Goal: Book appointment/travel/reservation

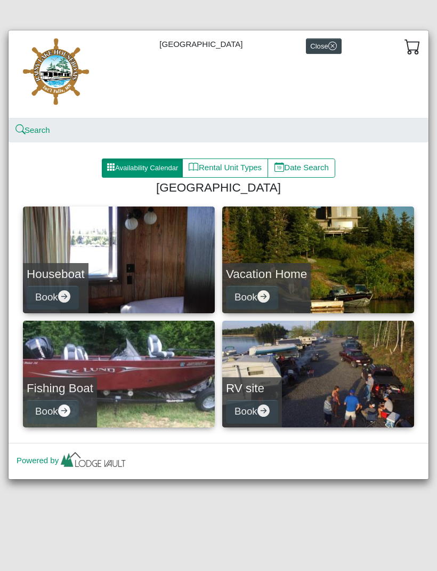
click at [154, 167] on button "Availability Calendar" at bounding box center [142, 167] width 81 height 19
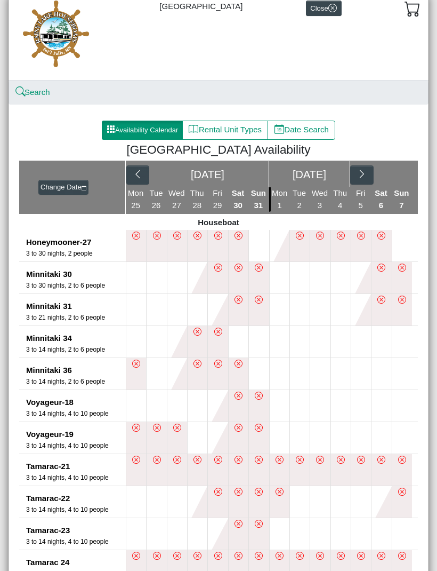
scroll to position [39, 0]
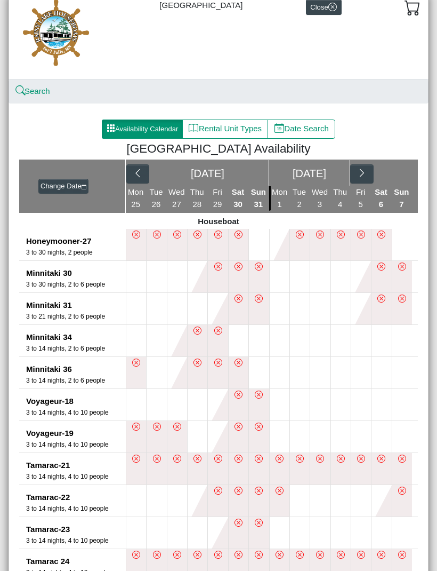
click at [365, 173] on icon "chevron right" at bounding box center [362, 173] width 10 height 10
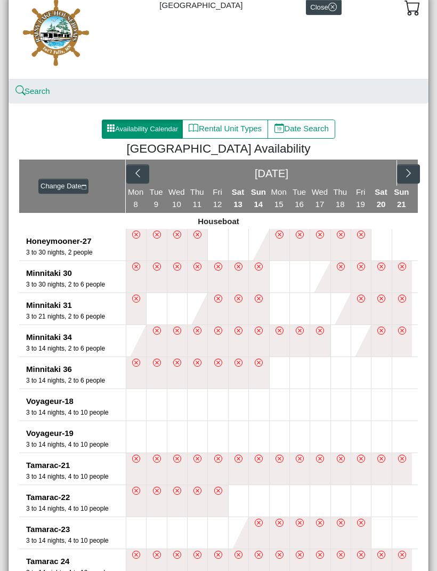
click at [412, 179] on button "button" at bounding box center [408, 173] width 23 height 19
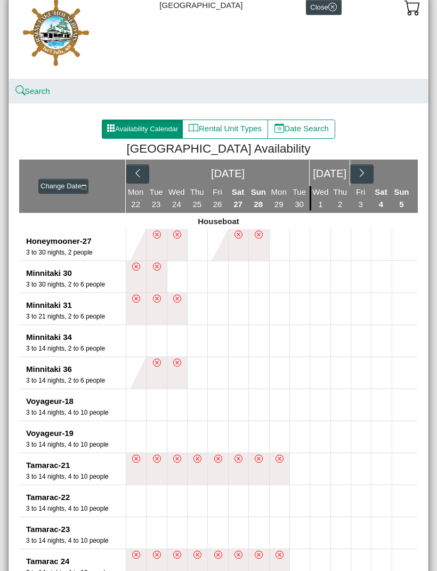
click at [369, 177] on button "button" at bounding box center [361, 173] width 23 height 19
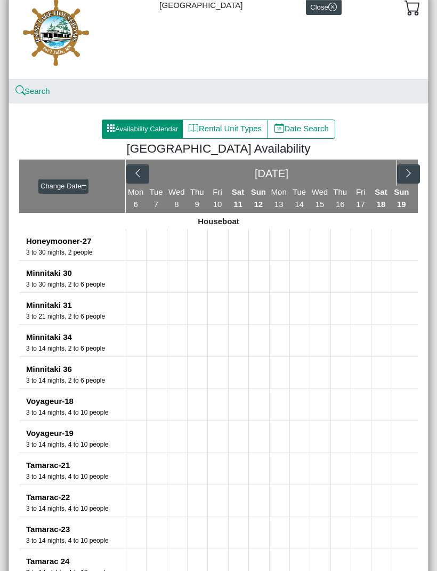
click at [408, 179] on button "button" at bounding box center [408, 173] width 23 height 19
click at [407, 174] on div "[DATE]" at bounding box center [272, 172] width 292 height 27
click at [384, 175] on icon "chevron right" at bounding box center [383, 173] width 10 height 10
click at [398, 172] on button "button" at bounding box center [408, 173] width 23 height 19
click at [408, 174] on icon "chevron right" at bounding box center [409, 173] width 10 height 10
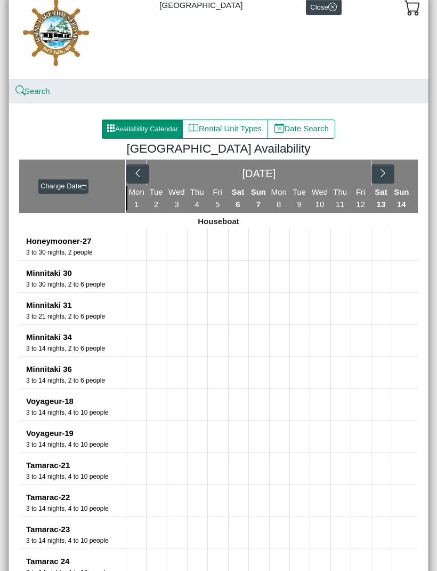
click at [393, 172] on button "button" at bounding box center [383, 173] width 23 height 19
click at [387, 173] on div "[DATE]" at bounding box center [272, 173] width 251 height 26
click at [409, 178] on icon "chevron right" at bounding box center [409, 173] width 10 height 10
click at [366, 177] on icon "chevron right" at bounding box center [362, 173] width 10 height 10
click at [406, 173] on icon "chevron right" at bounding box center [409, 173] width 10 height 10
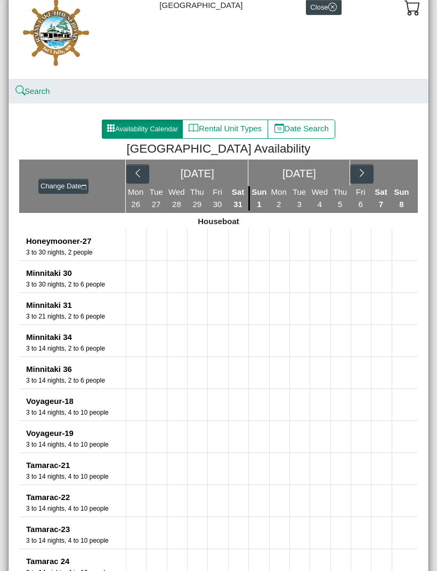
click at [357, 176] on icon "chevron right" at bounding box center [362, 173] width 10 height 10
click at [409, 173] on icon "chevron right" at bounding box center [409, 173] width 10 height 10
click at [362, 174] on icon "chevron right" at bounding box center [362, 173] width 10 height 10
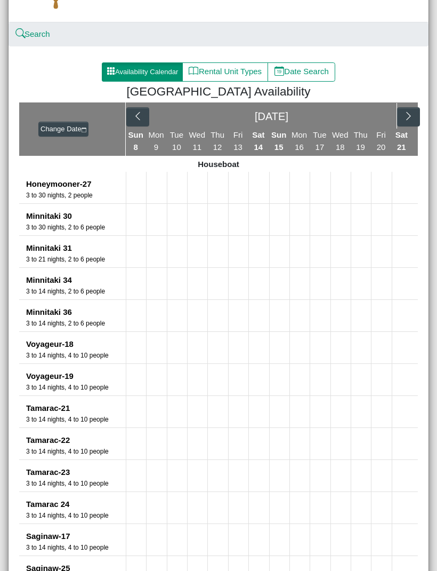
scroll to position [95, 0]
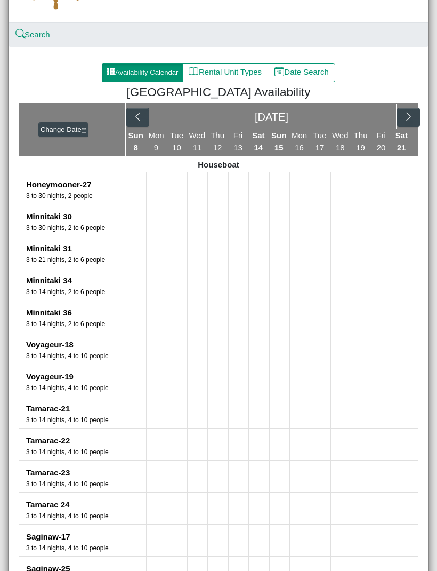
click at [240, 74] on button "Rental Unit Types" at bounding box center [225, 72] width 86 height 19
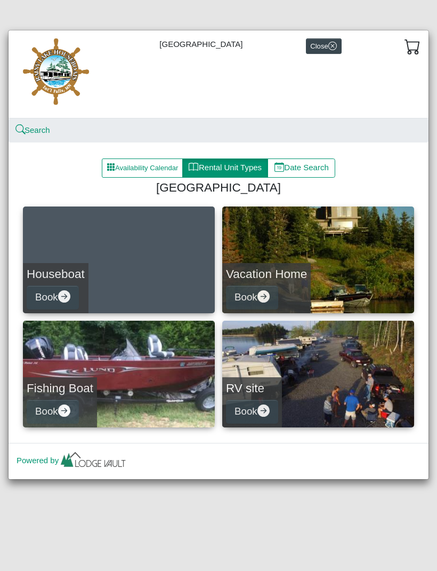
click at [69, 285] on button "Book" at bounding box center [53, 297] width 52 height 24
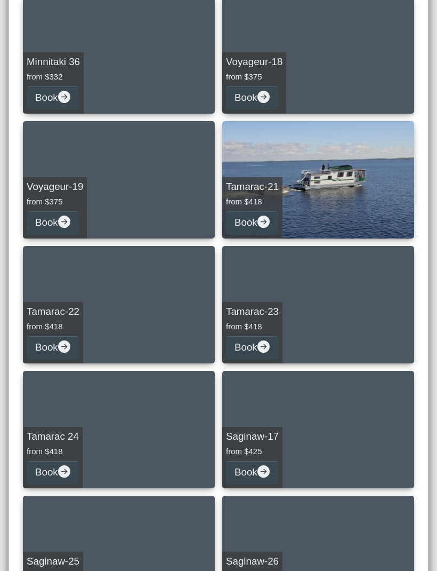
scroll to position [458, 0]
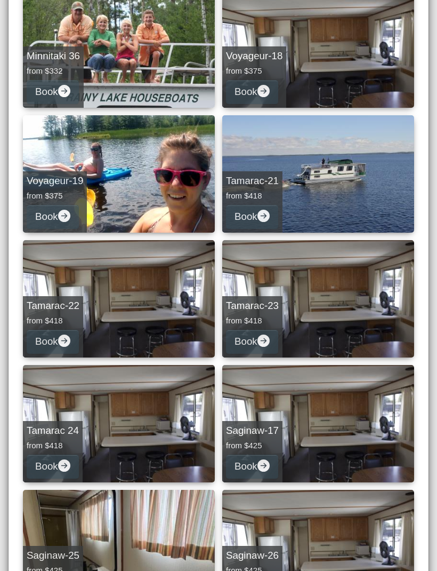
click at [260, 211] on button "Book" at bounding box center [252, 217] width 52 height 24
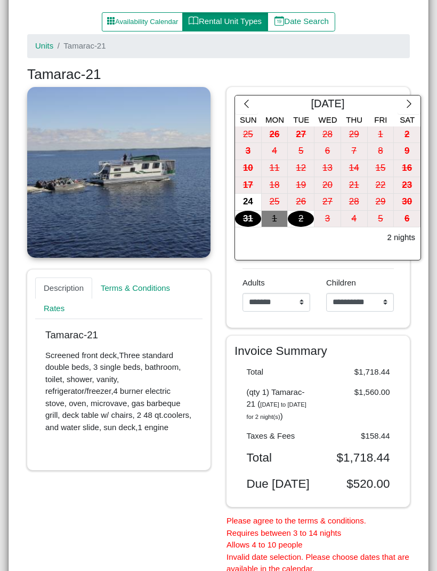
click at [410, 107] on icon "chevron right" at bounding box center [409, 104] width 10 height 10
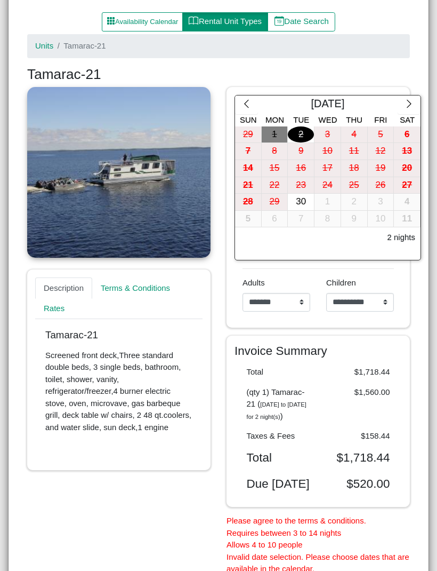
click at [409, 104] on icon "chevron right" at bounding box center [409, 104] width 10 height 10
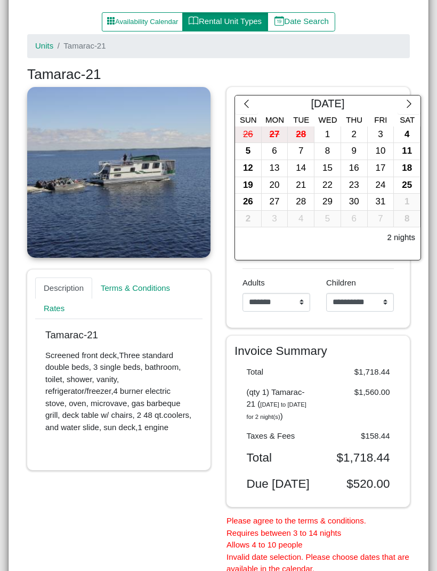
click at [408, 105] on icon "chevron right" at bounding box center [409, 104] width 10 height 10
click at [408, 106] on icon "chevron right" at bounding box center [409, 104] width 10 height 10
click at [409, 100] on icon "chevron right" at bounding box center [409, 104] width 4 height 8
click at [409, 99] on icon "chevron right" at bounding box center [409, 104] width 10 height 10
click at [407, 101] on icon "chevron right" at bounding box center [409, 104] width 10 height 10
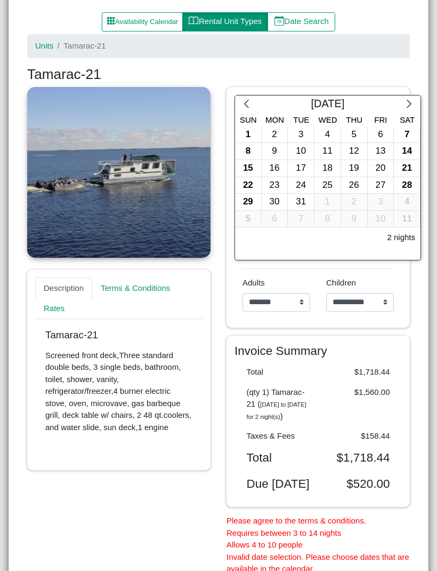
click at [406, 102] on icon "chevron right" at bounding box center [409, 104] width 10 height 10
click at [408, 101] on icon "chevron right" at bounding box center [409, 104] width 10 height 10
click at [409, 101] on icon "chevron right" at bounding box center [409, 104] width 10 height 10
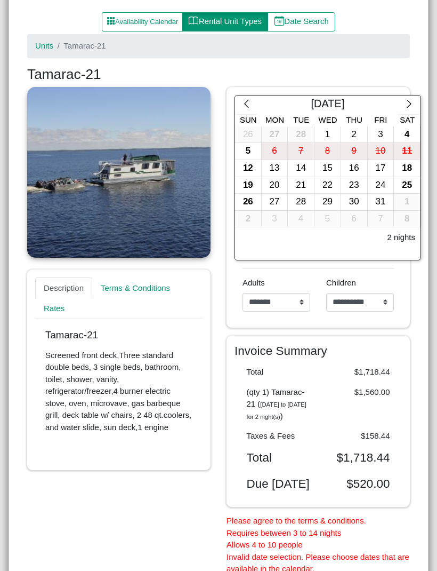
click at [407, 165] on div "18" at bounding box center [407, 168] width 26 height 17
click at [247, 184] on div "19" at bounding box center [248, 185] width 26 height 17
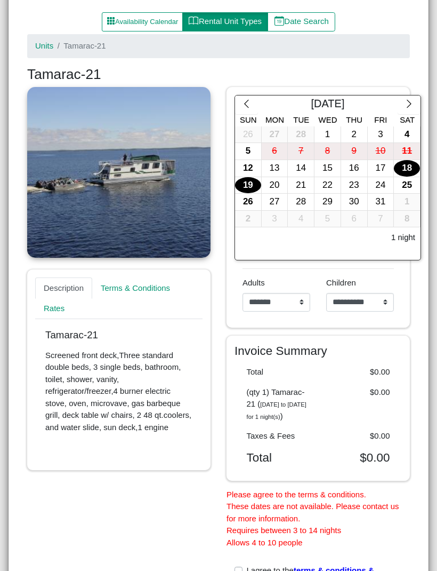
click at [412, 168] on div "18" at bounding box center [407, 168] width 26 height 17
click at [381, 168] on div "17" at bounding box center [381, 168] width 26 height 17
click at [349, 169] on div "16" at bounding box center [354, 168] width 26 height 17
click at [276, 182] on div "20" at bounding box center [275, 185] width 26 height 17
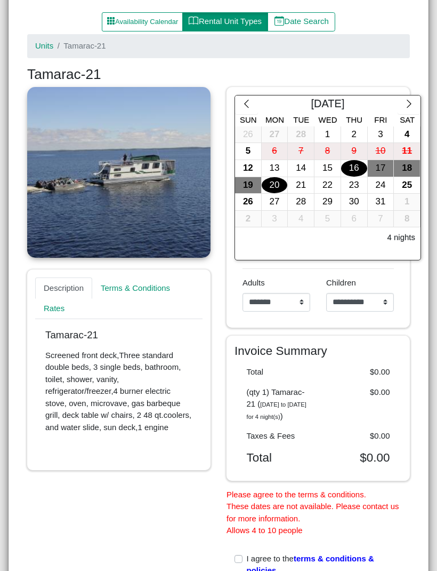
click at [298, 184] on div "21" at bounding box center [301, 185] width 26 height 17
click at [281, 178] on div "20" at bounding box center [275, 185] width 26 height 17
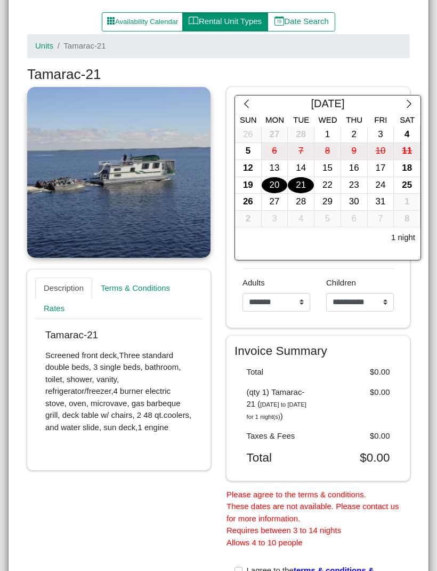
click at [381, 182] on div "24" at bounding box center [381, 185] width 26 height 17
click at [273, 181] on div "20" at bounding box center [275, 185] width 26 height 17
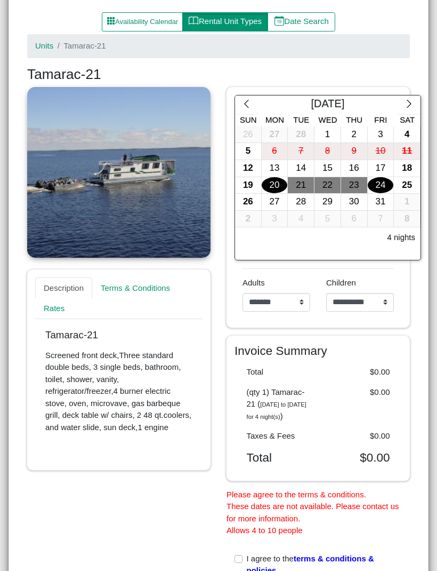
click at [355, 181] on div "23" at bounding box center [354, 185] width 26 height 17
click at [282, 186] on div "20" at bounding box center [275, 185] width 26 height 17
click at [300, 185] on div "21" at bounding box center [301, 185] width 26 height 17
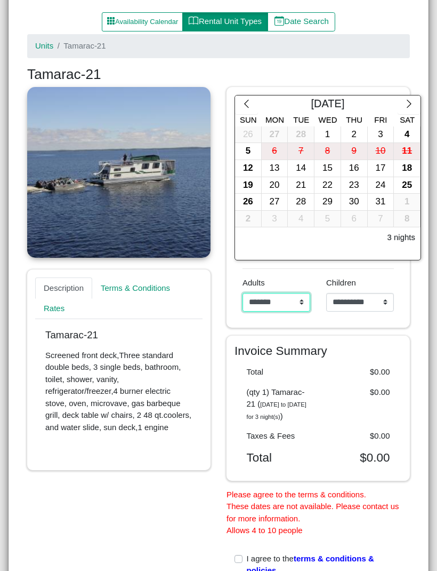
click at [299, 299] on select "**********" at bounding box center [277, 302] width 68 height 19
select select "*"
click at [389, 304] on select "**********" at bounding box center [360, 302] width 68 height 19
select select "*"
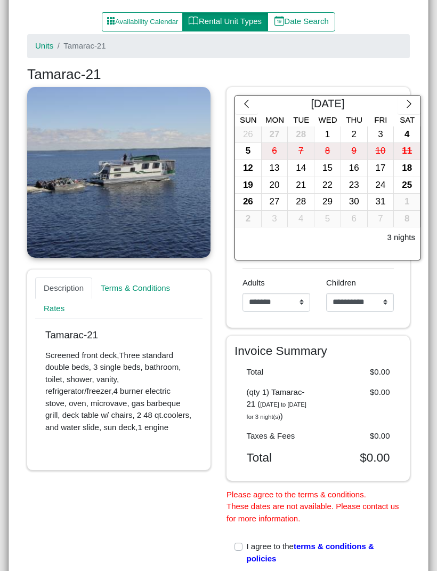
click at [250, 186] on div "19" at bounding box center [248, 185] width 26 height 17
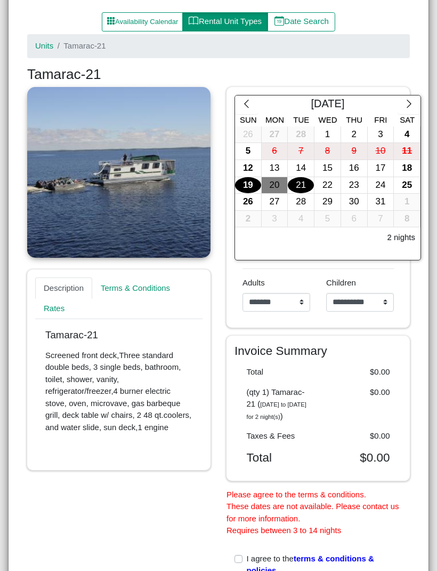
click at [330, 181] on div "22" at bounding box center [328, 185] width 26 height 17
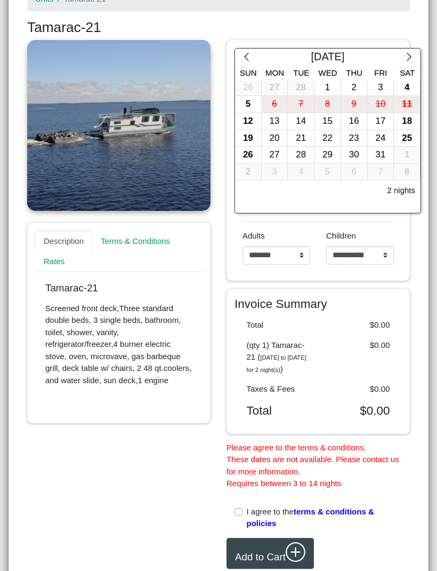
scroll to position [187, 0]
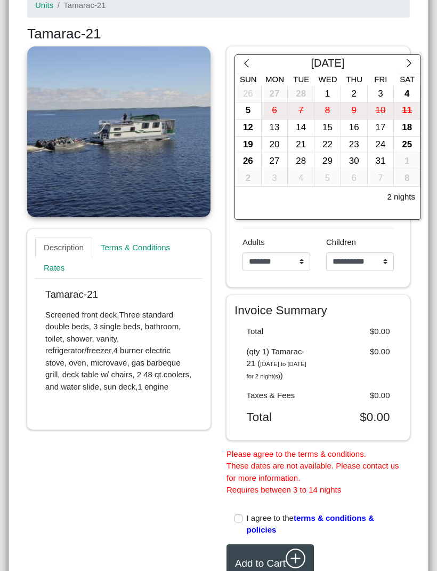
click at [248, 138] on div "19" at bounding box center [248, 145] width 26 height 17
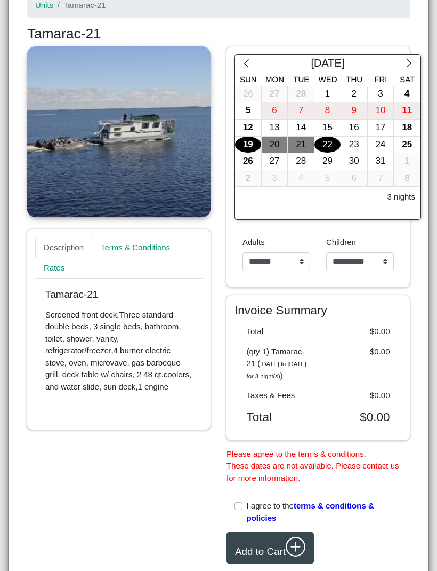
click at [304, 148] on div "21" at bounding box center [301, 145] width 26 height 17
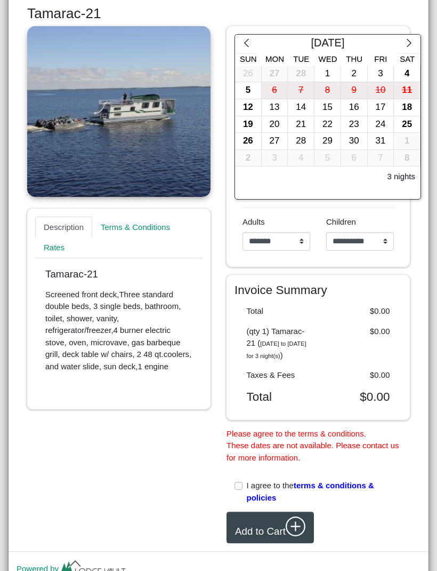
scroll to position [206, 0]
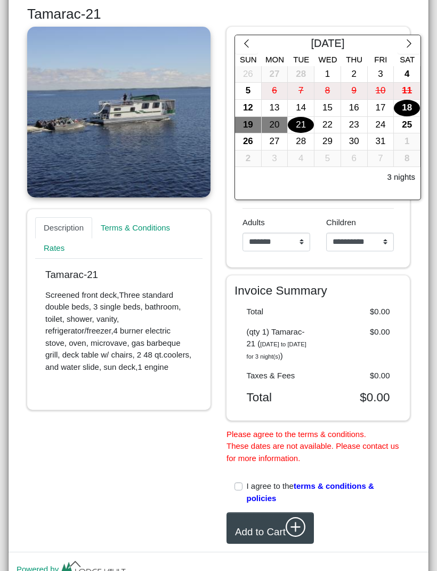
click at [411, 107] on div "18" at bounding box center [407, 108] width 26 height 17
click at [301, 125] on div "21" at bounding box center [301, 125] width 26 height 17
click at [413, 104] on div "18" at bounding box center [407, 108] width 26 height 17
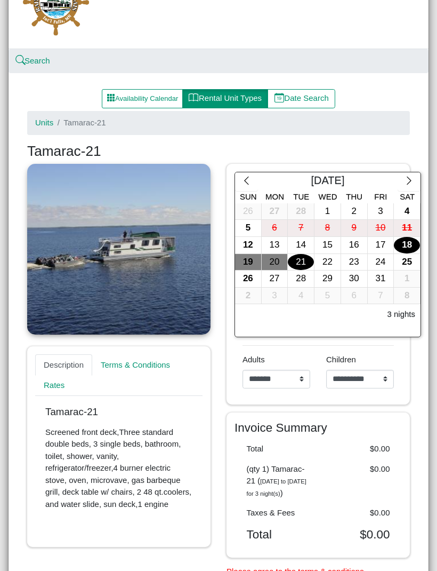
scroll to position [70, 0]
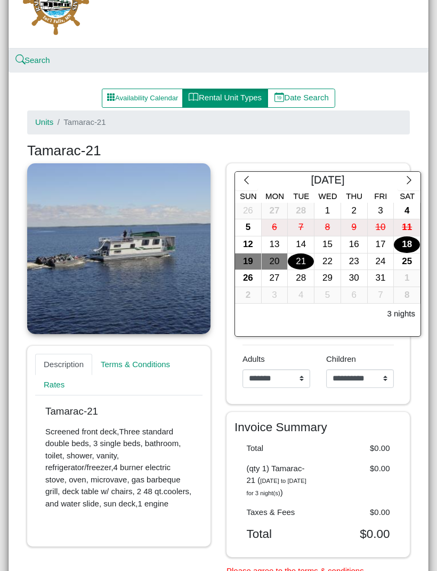
click at [411, 186] on button "button" at bounding box center [409, 181] width 23 height 19
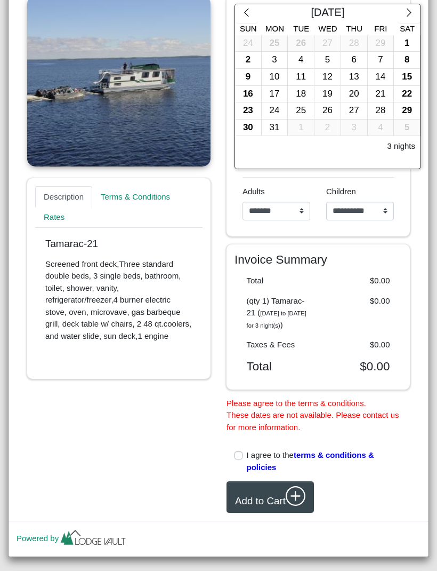
scroll to position [237, 0]
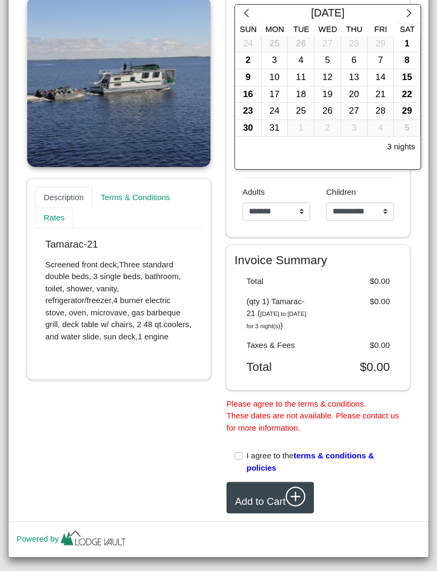
click at [61, 219] on link "Rates" at bounding box center [54, 218] width 38 height 21
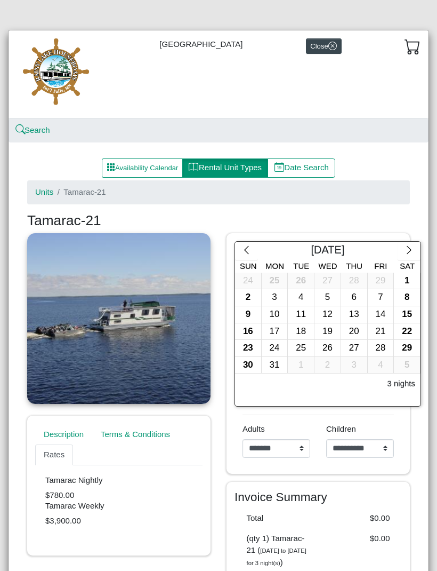
scroll to position [0, 0]
